Goal: Transaction & Acquisition: Purchase product/service

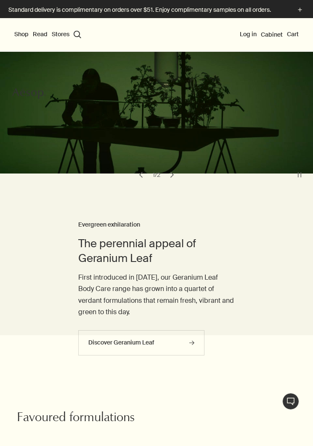
click at [257, 27] on div "Shop New & Notable Skin Care Hand & Body Home Hair Fragrance Kits & Travel Gift…" at bounding box center [156, 35] width 313 height 34
click at [248, 35] on button "Log in" at bounding box center [248, 34] width 17 height 8
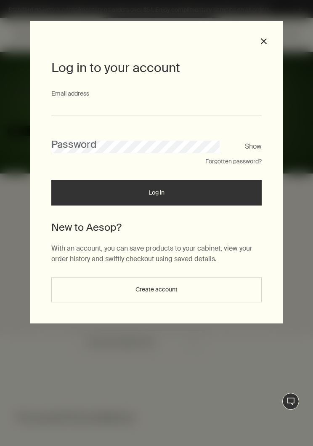
click at [178, 101] on input "Email address" at bounding box center [156, 108] width 210 height 16
type input "**********"
click at [157, 196] on button "Log in" at bounding box center [156, 192] width 210 height 25
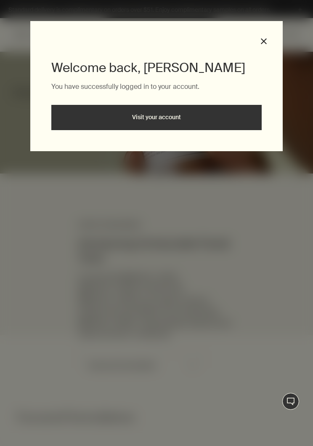
click at [191, 115] on link "Visit your account" at bounding box center [156, 117] width 210 height 25
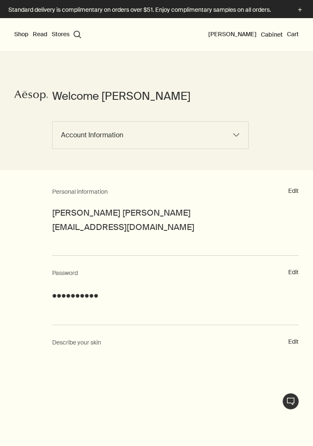
click at [225, 143] on select "Account Information Order History Returns Communications Log out" at bounding box center [150, 135] width 197 height 28
select select "/my-account"
select select "/my-account/order-history"
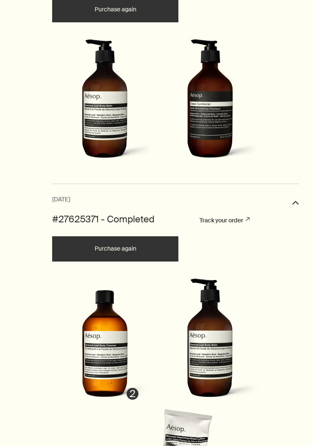
scroll to position [591, 0]
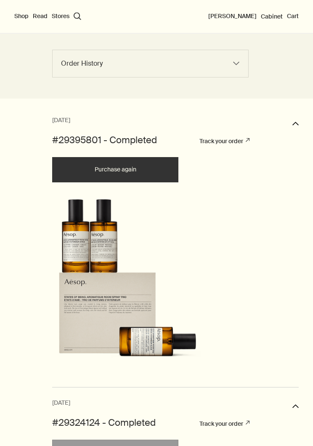
click at [16, 16] on button "Shop" at bounding box center [21, 16] width 14 height 8
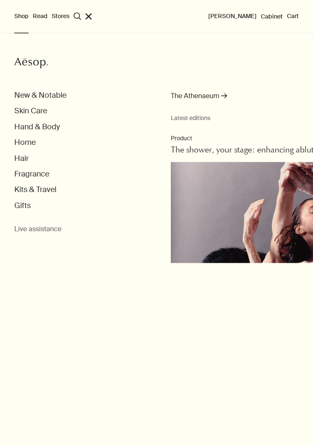
scroll to position [72, 0]
click at [21, 126] on button "Hand & Body" at bounding box center [36, 127] width 45 height 10
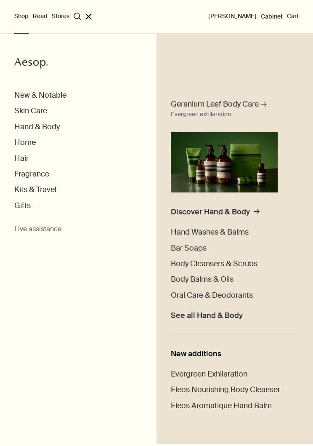
click at [238, 263] on span "Body Cleansers & Scrubs" at bounding box center [214, 263] width 87 height 10
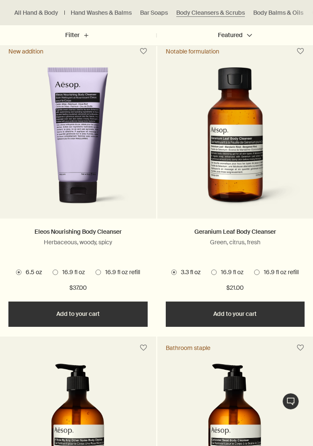
scroll to position [274, 0]
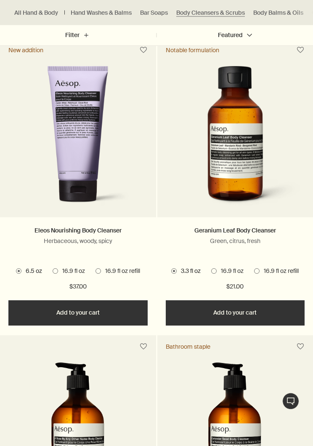
click at [267, 272] on span "16.9 fl oz refill" at bounding box center [279, 271] width 39 height 8
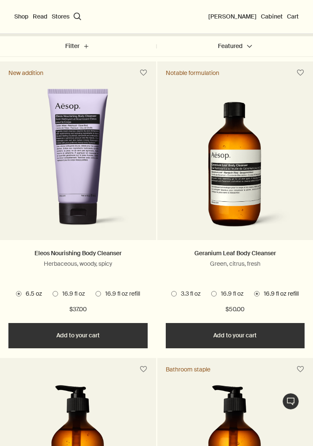
scroll to position [251, 0]
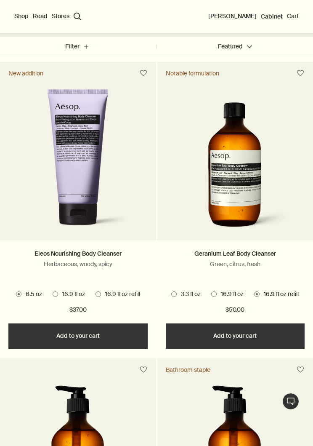
click at [259, 335] on button "Add Add to your cart" at bounding box center [235, 335] width 139 height 25
click at [259, 333] on button "Added Added to your cart Add Add to your cart" at bounding box center [235, 335] width 139 height 25
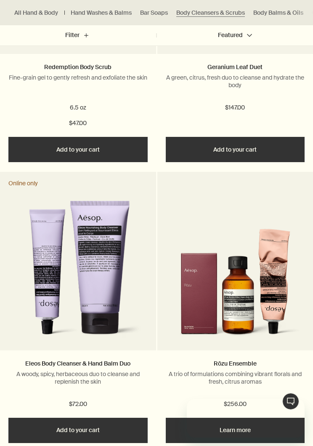
scroll to position [0, 0]
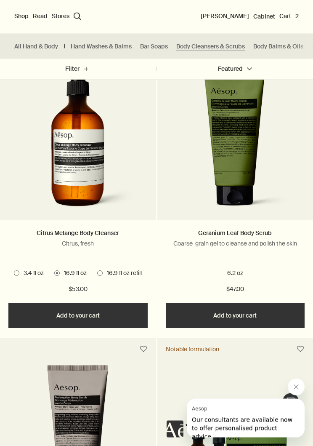
click at [114, 47] on link "Hand Washes & Balms" at bounding box center [101, 47] width 61 height 8
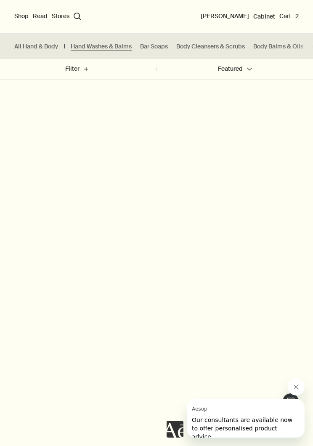
scroll to position [568, 0]
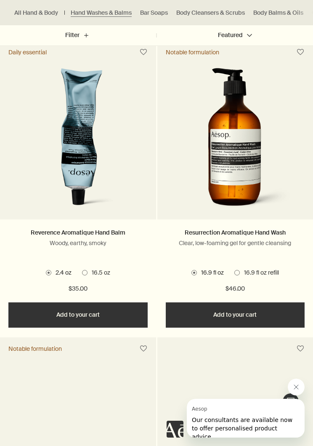
click at [254, 275] on span "16.9 fl oz refill" at bounding box center [259, 273] width 39 height 8
click at [258, 315] on button "Add Add to your cart" at bounding box center [235, 314] width 139 height 25
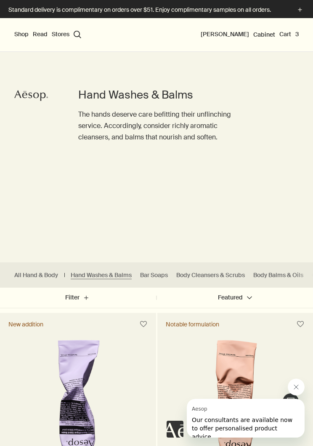
scroll to position [0, 0]
click at [22, 37] on button "Shop" at bounding box center [21, 34] width 14 height 8
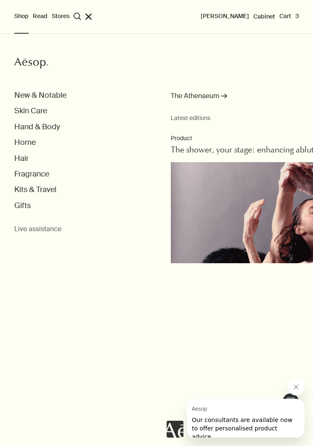
click at [42, 109] on button "Skin Care" at bounding box center [30, 111] width 33 height 10
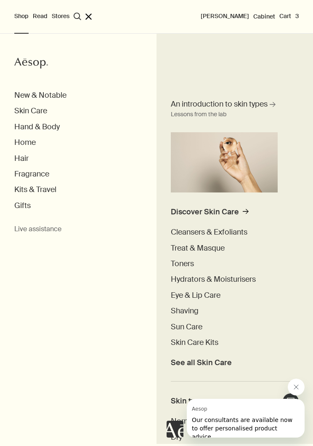
click at [232, 278] on span "Hydrators & Moisturisers" at bounding box center [213, 279] width 85 height 10
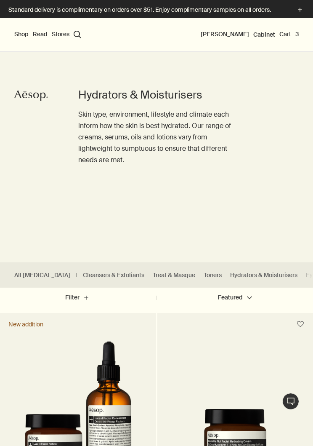
click at [21, 37] on button "Shop" at bounding box center [21, 34] width 14 height 8
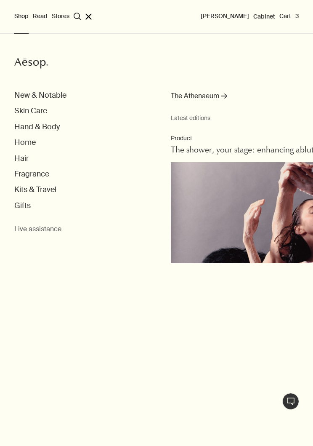
click at [21, 128] on button "Hand & Body" at bounding box center [36, 127] width 45 height 10
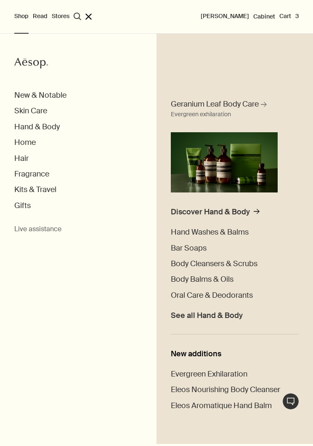
click at [21, 114] on button "Skin Care" at bounding box center [30, 111] width 33 height 10
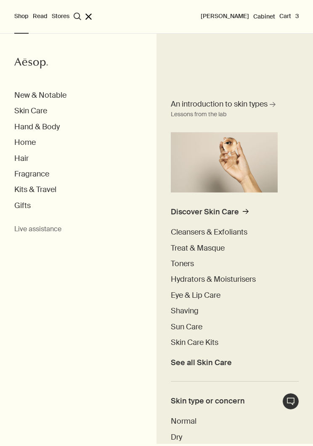
click at [17, 141] on button "Home" at bounding box center [24, 143] width 21 height 10
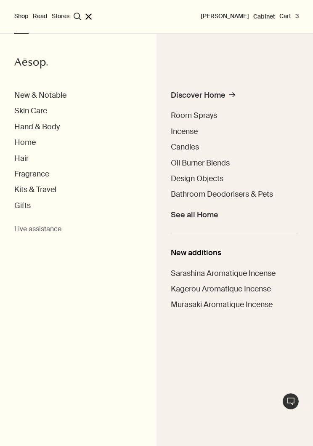
click at [15, 129] on button "Hand & Body" at bounding box center [36, 127] width 45 height 10
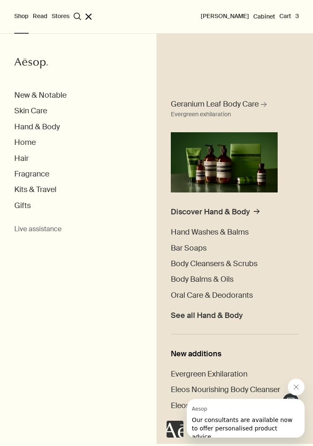
click at [223, 279] on span "Body Balms & Oils" at bounding box center [202, 279] width 63 height 10
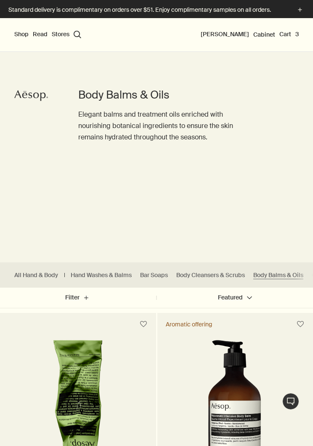
click at [291, 35] on button "Cart 3" at bounding box center [288, 34] width 19 height 8
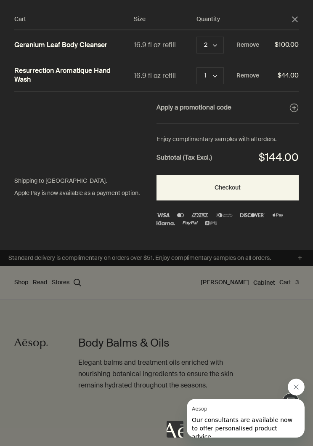
click at [293, 18] on polygon "Close" at bounding box center [295, 19] width 6 height 6
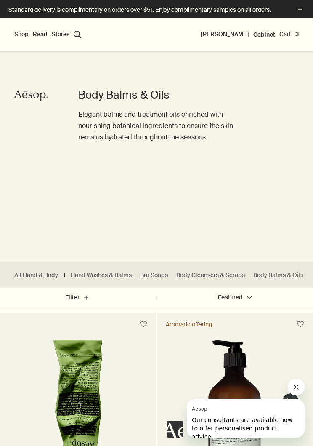
click at [299, 10] on polygon "shipping-banner" at bounding box center [300, 10] width 4 height 4
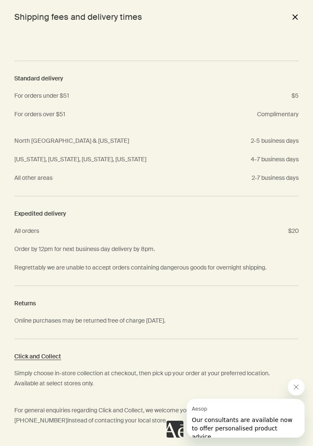
click at [290, 21] on button "close" at bounding box center [295, 17] width 10 height 14
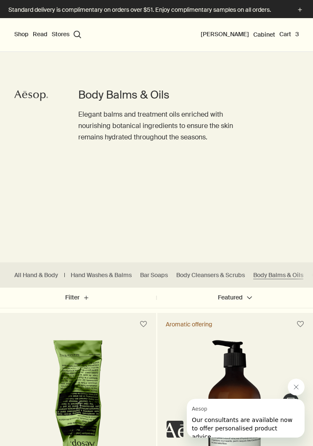
click at [35, 94] on icon at bounding box center [36, 95] width 6 height 5
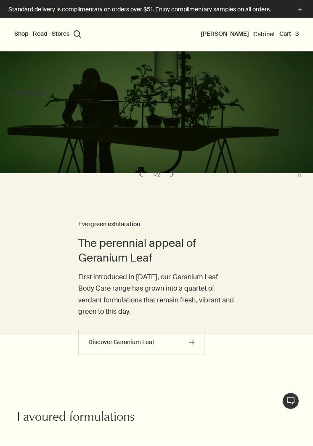
click at [290, 33] on button "Cart 3" at bounding box center [288, 34] width 19 height 8
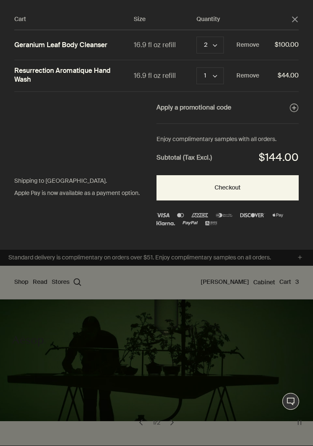
click at [196, 346] on div "Cart" at bounding box center [156, 223] width 313 height 446
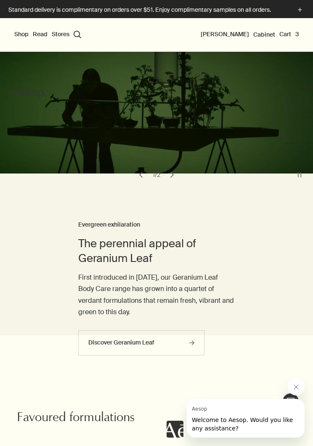
click at [288, 32] on button "Cart 3" at bounding box center [288, 34] width 19 height 8
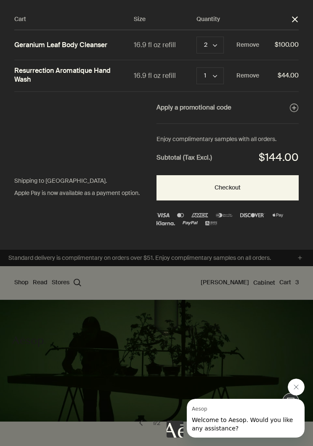
click at [211, 48] on button "2 chevron" at bounding box center [210, 45] width 27 height 17
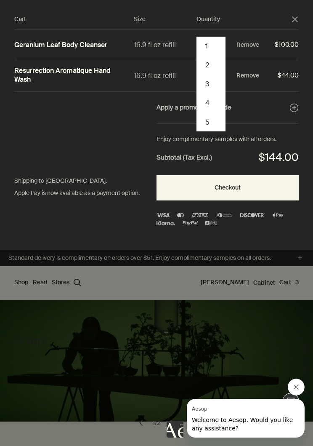
click at [213, 45] on button "1" at bounding box center [210, 46] width 27 height 19
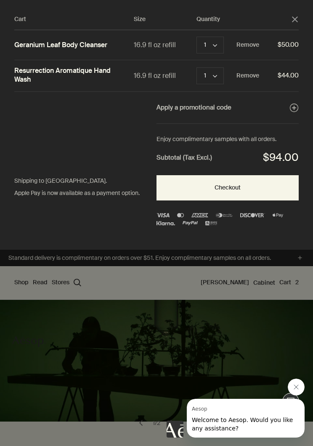
click at [246, 186] on button "Checkout" at bounding box center [228, 187] width 142 height 25
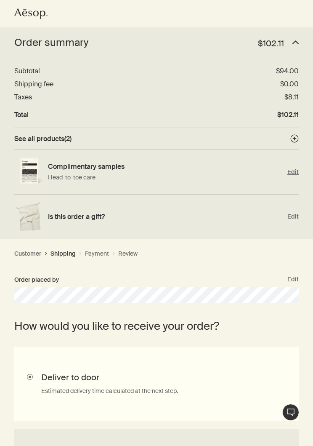
click at [293, 171] on span "Edit" at bounding box center [292, 172] width 11 height 8
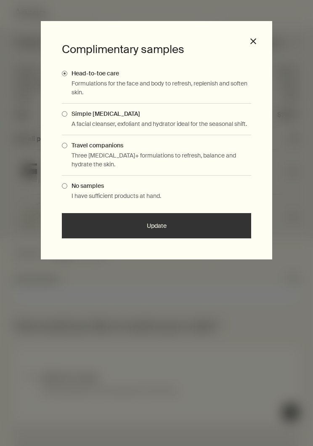
click at [179, 154] on p "Three [MEDICAL_DATA]+ formulations to refresh, balance and hydrate the skin." at bounding box center [162, 160] width 180 height 18
click at [77, 148] on span "Travel companions" at bounding box center [95, 145] width 56 height 8
click at [67, 147] on input "Travel companions" at bounding box center [67, 143] width 0 height 5
click at [161, 225] on button "Update" at bounding box center [156, 225] width 189 height 25
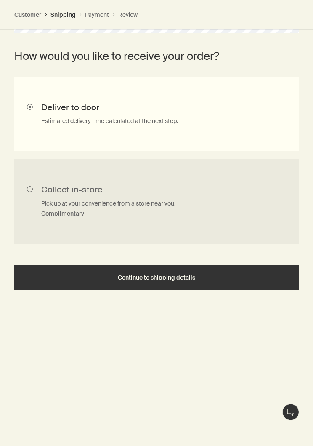
scroll to position [261, 0]
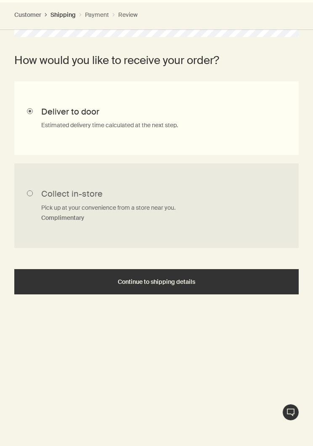
click at [209, 283] on button "Continue to shipping details" at bounding box center [156, 281] width 285 height 25
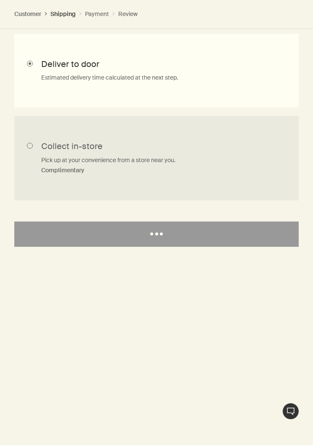
scroll to position [0, 0]
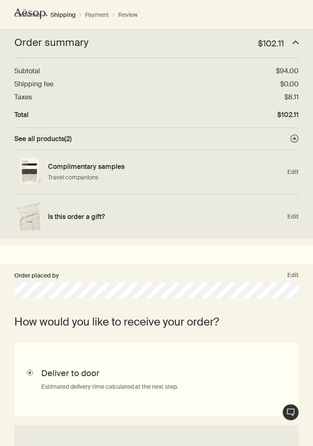
select select "US"
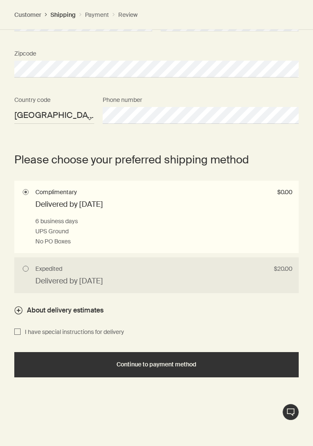
scroll to position [573, 0]
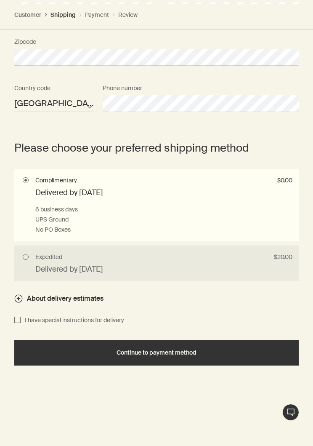
click at [77, 349] on div "Continue to payment method" at bounding box center [156, 352] width 264 height 6
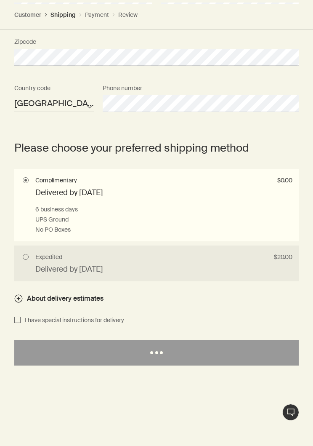
select select "US"
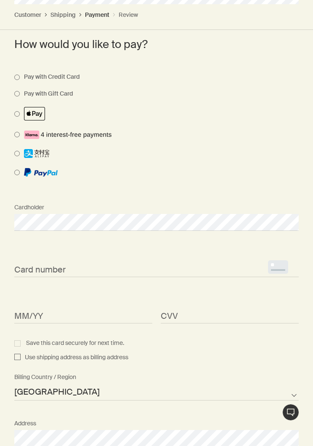
scroll to position [377, 0]
click at [29, 306] on span "<p>Your browser does not support iframes.</p>" at bounding box center [83, 314] width 138 height 17
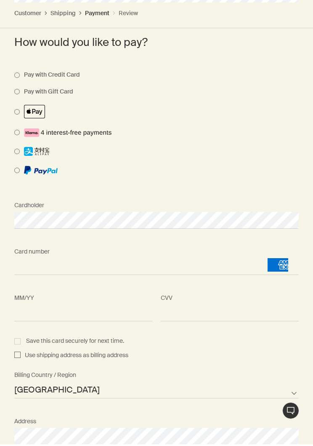
scroll to position [378, 0]
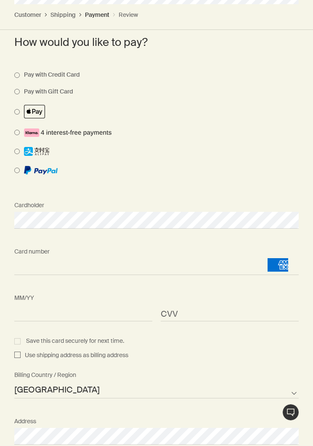
click at [203, 296] on div "CVV <p>Your browser does not support iframes.</p>" at bounding box center [230, 306] width 146 height 32
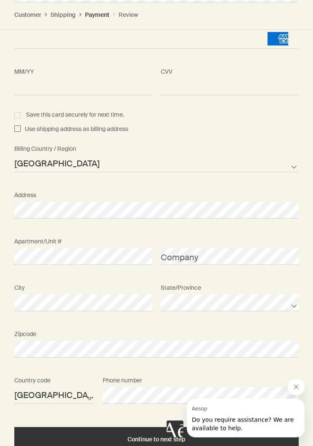
scroll to position [604, 0]
click at [16, 129] on input "Use shipping address as billing address" at bounding box center [17, 130] width 6 height 10
checkbox input "true"
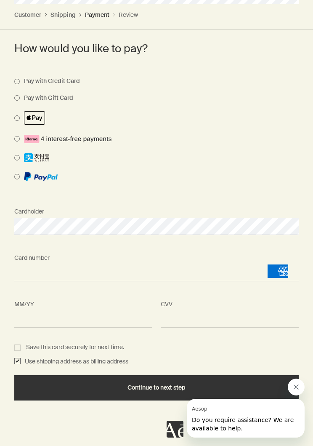
scroll to position [406, 0]
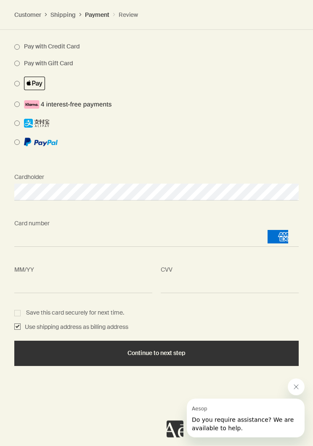
click at [187, 350] on div "Continue to next step" at bounding box center [156, 353] width 264 height 6
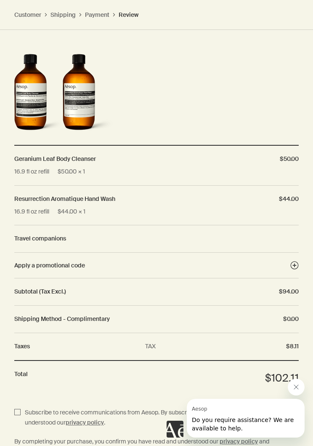
scroll to position [469, 0]
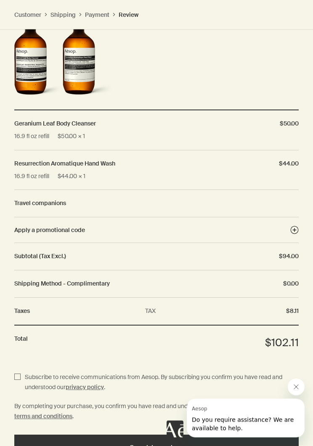
click at [299, 384] on icon "Close message from Aesop" at bounding box center [296, 386] width 7 height 7
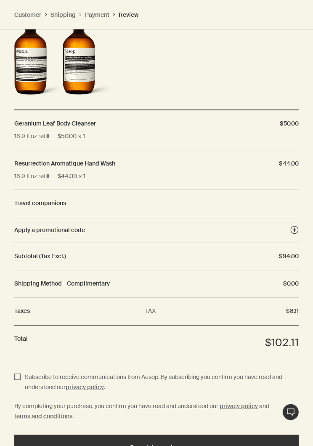
click at [170, 444] on span "Complete purchase" at bounding box center [157, 447] width 54 height 6
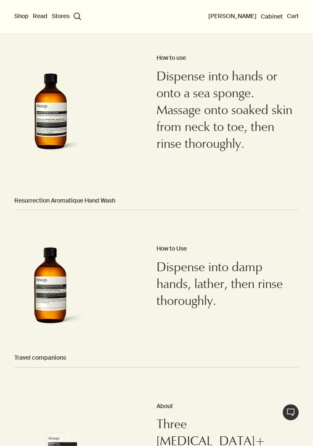
scroll to position [503, 0]
